Goal: Task Accomplishment & Management: Use online tool/utility

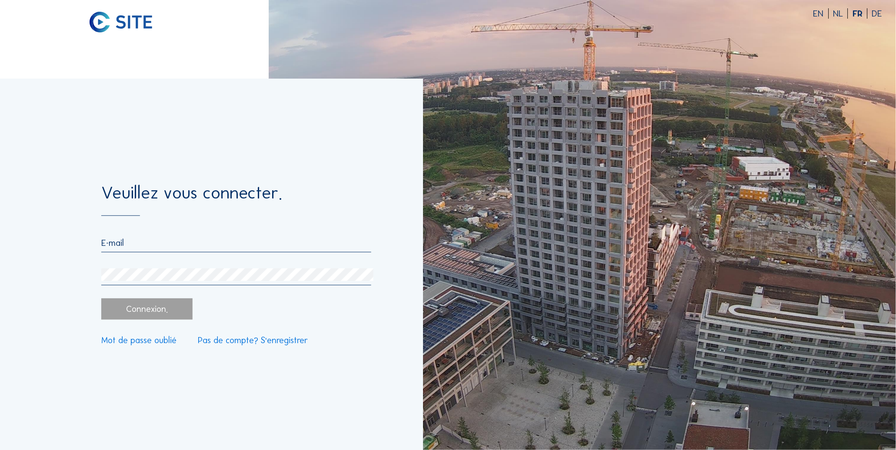
type input "[PERSON_NAME][EMAIL_ADDRESS][PERSON_NAME][DOMAIN_NAME]"
click at [146, 311] on div "Connexion." at bounding box center [146, 309] width 91 height 21
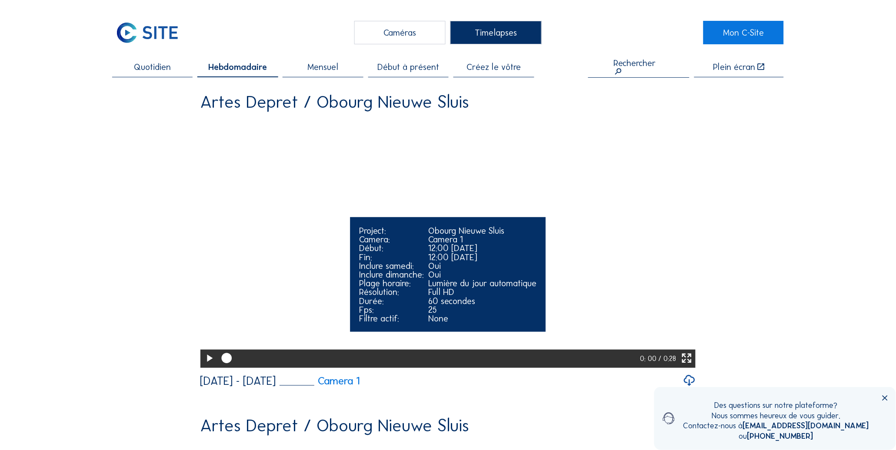
click at [208, 366] on icon at bounding box center [209, 358] width 12 height 15
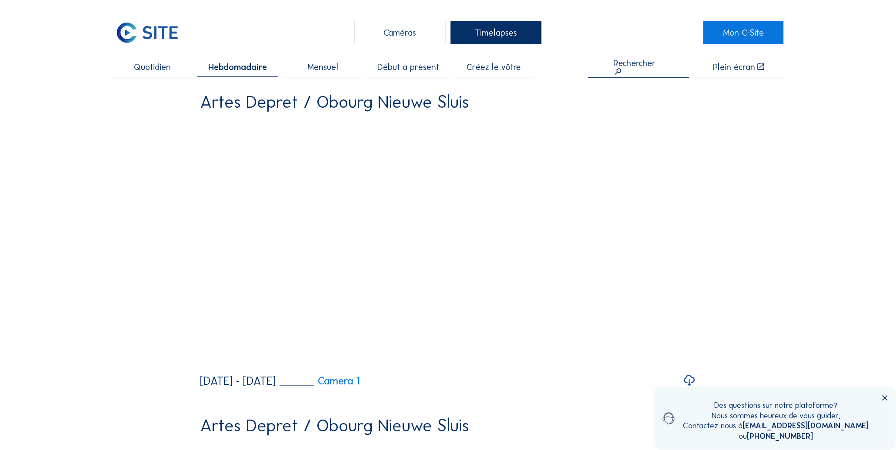
click at [885, 399] on icon at bounding box center [884, 398] width 9 height 9
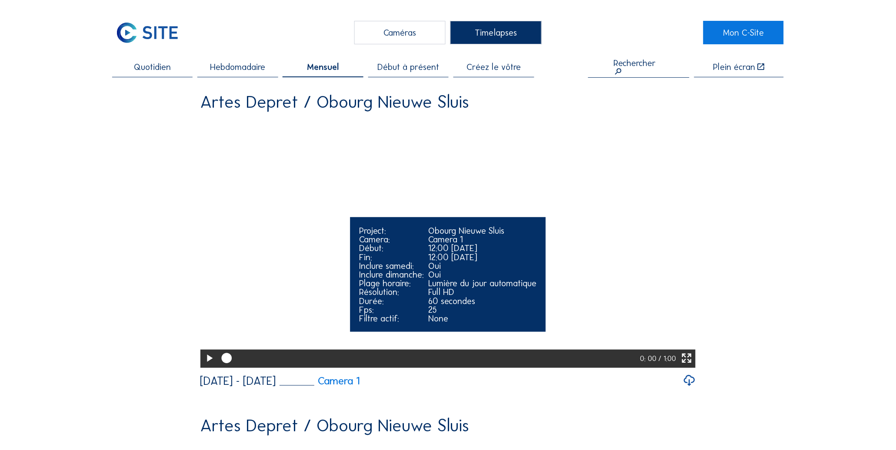
click at [206, 366] on icon at bounding box center [209, 358] width 12 height 15
click at [688, 366] on icon at bounding box center [687, 358] width 12 height 15
